Goal: Navigation & Orientation: Find specific page/section

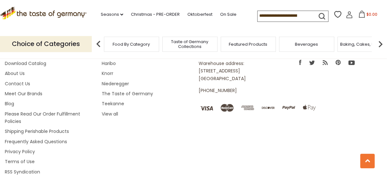
scroll to position [941, 0]
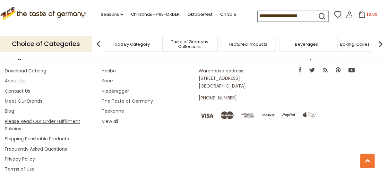
click at [65, 120] on link "Please Read Our Order Fulfillment Policies" at bounding box center [42, 125] width 75 height 14
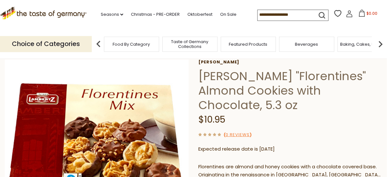
scroll to position [29, 0]
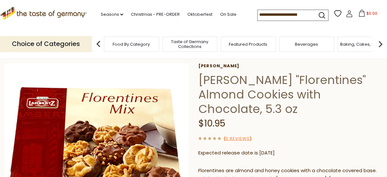
click at [77, 16] on icon ".st0{fill:#EDD300;} .st1{fill:#D33E21;}" at bounding box center [43, 13] width 87 height 13
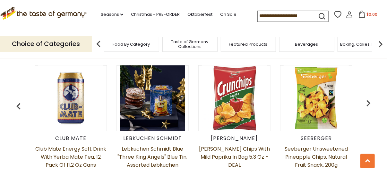
scroll to position [270, 0]
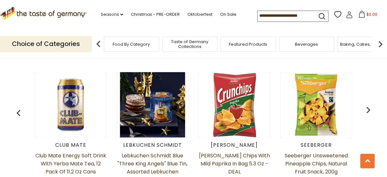
click at [367, 109] on img "button" at bounding box center [368, 109] width 13 height 13
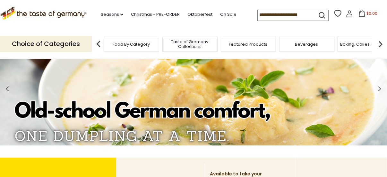
scroll to position [0, 0]
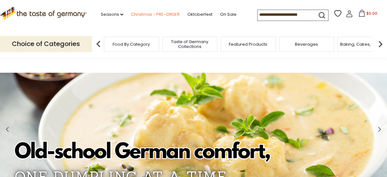
click at [155, 14] on link "Christmas - PRE-ORDER" at bounding box center [155, 14] width 49 height 7
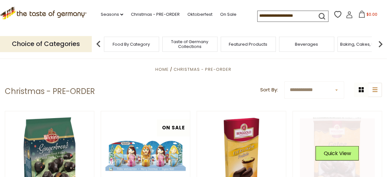
scroll to position [109, 0]
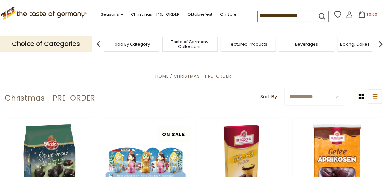
click at [337, 96] on select "**********" at bounding box center [315, 97] width 60 height 18
select select "********"
click at [285, 88] on select "**********" at bounding box center [315, 97] width 60 height 18
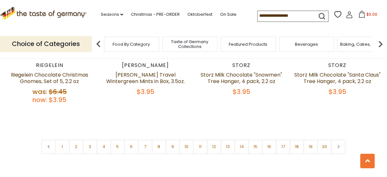
scroll to position [1540, 0]
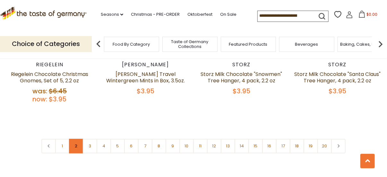
click at [74, 139] on link "2" at bounding box center [76, 146] width 14 height 14
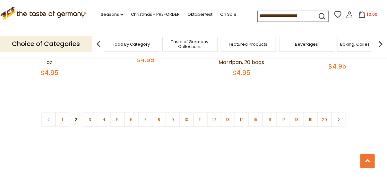
scroll to position [1562, 0]
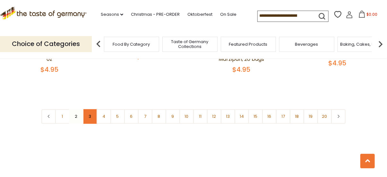
click at [93, 112] on link "3" at bounding box center [90, 116] width 14 height 14
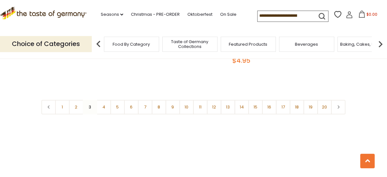
scroll to position [1532, 0]
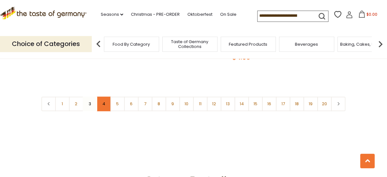
click at [105, 101] on link "4" at bounding box center [104, 104] width 14 height 14
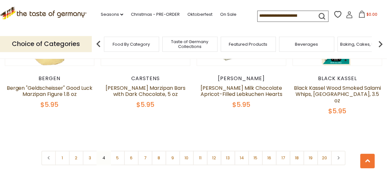
scroll to position [1511, 0]
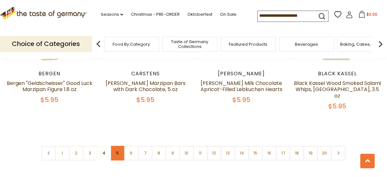
click at [120, 150] on link "5" at bounding box center [117, 153] width 14 height 14
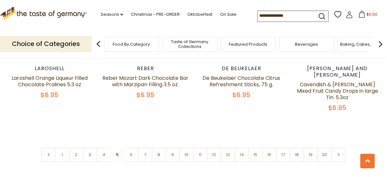
scroll to position [1532, 0]
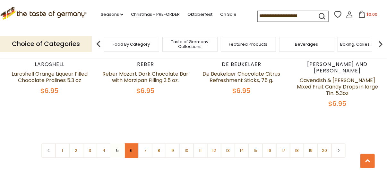
click at [130, 143] on link "6" at bounding box center [131, 150] width 14 height 14
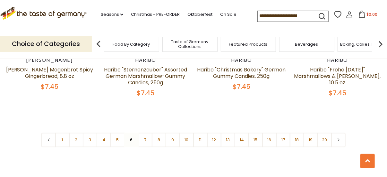
scroll to position [1554, 0]
click at [142, 133] on link "7" at bounding box center [145, 140] width 14 height 14
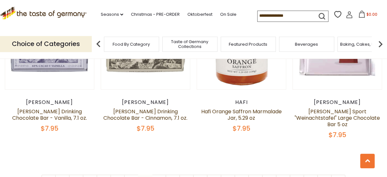
scroll to position [1518, 0]
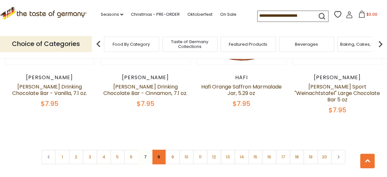
click at [161, 150] on link "8" at bounding box center [159, 157] width 14 height 14
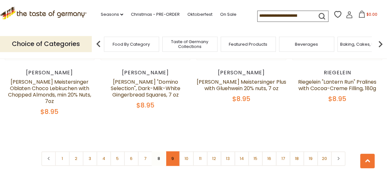
click at [179, 151] on link "9" at bounding box center [173, 158] width 14 height 14
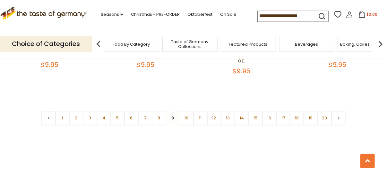
scroll to position [1583, 0]
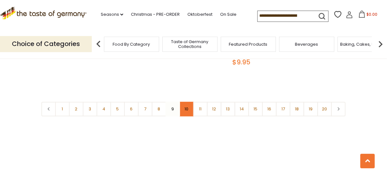
click at [189, 104] on link "10" at bounding box center [187, 109] width 14 height 14
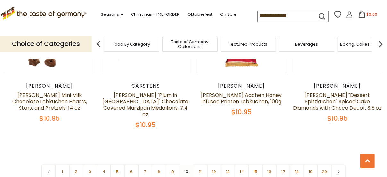
scroll to position [1511, 0]
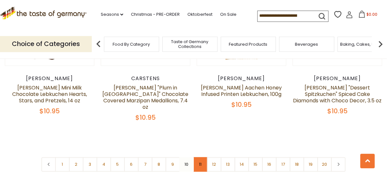
click at [197, 157] on link "11" at bounding box center [200, 164] width 14 height 14
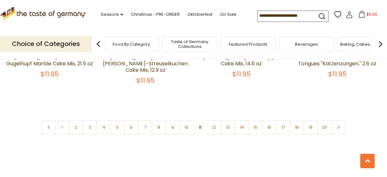
scroll to position [1554, 0]
click at [213, 120] on link "12" at bounding box center [214, 127] width 14 height 14
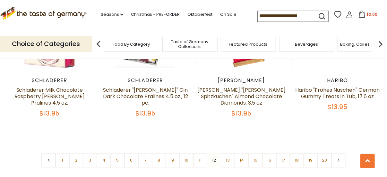
scroll to position [1547, 0]
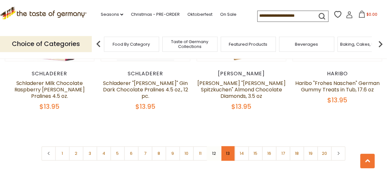
click at [230, 146] on link "13" at bounding box center [228, 153] width 14 height 14
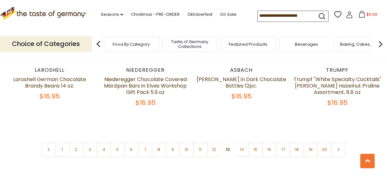
scroll to position [1554, 0]
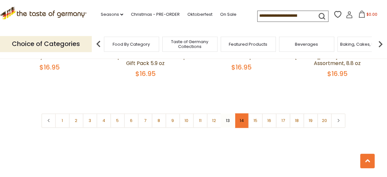
click at [245, 113] on link "14" at bounding box center [242, 120] width 14 height 14
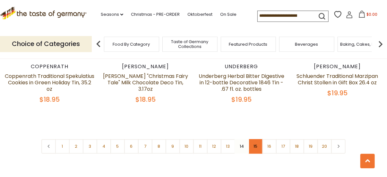
click at [258, 140] on link "15" at bounding box center [256, 146] width 14 height 14
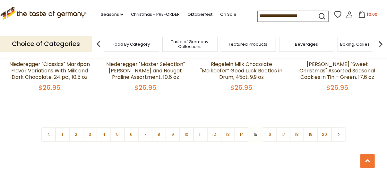
scroll to position [1547, 0]
click at [273, 131] on link "16" at bounding box center [269, 134] width 14 height 14
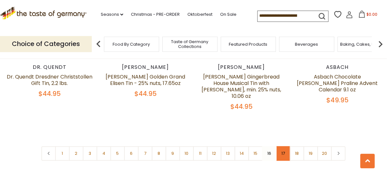
click at [285, 146] on link "17" at bounding box center [283, 153] width 14 height 14
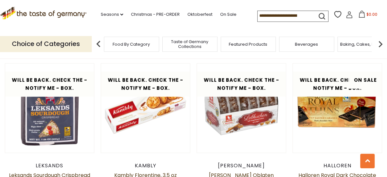
scroll to position [1430, 0]
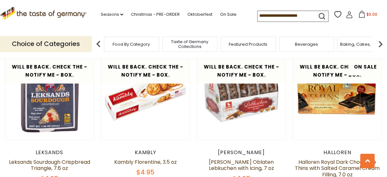
click at [381, 44] on img at bounding box center [380, 44] width 13 height 13
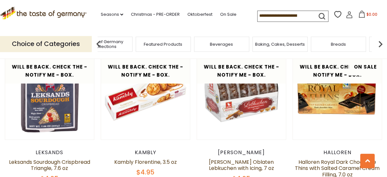
click at [230, 47] on div "Beverages" at bounding box center [221, 44] width 55 height 15
click at [226, 47] on div "Beverages" at bounding box center [221, 44] width 55 height 15
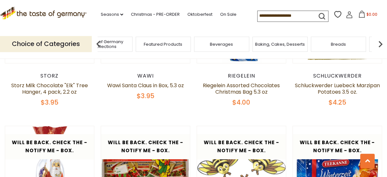
scroll to position [1007, 0]
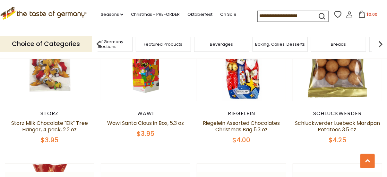
click at [77, 16] on icon ".st0{fill:#EDD300;} .st1{fill:#D33E21;}" at bounding box center [43, 13] width 87 height 13
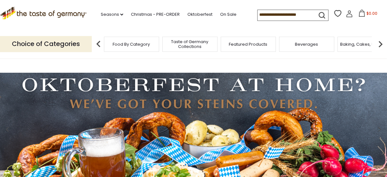
click at [311, 48] on div "Beverages" at bounding box center [306, 44] width 55 height 15
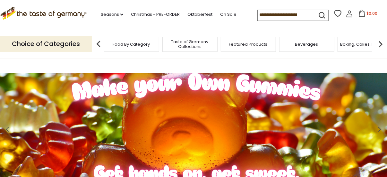
click at [121, 46] on span "Food By Category" at bounding box center [131, 44] width 37 height 5
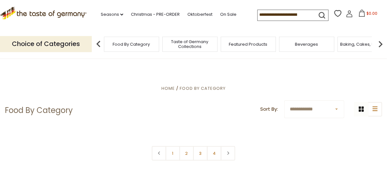
click at [303, 47] on div "Beverages" at bounding box center [306, 44] width 55 height 15
